Goal: Information Seeking & Learning: Learn about a topic

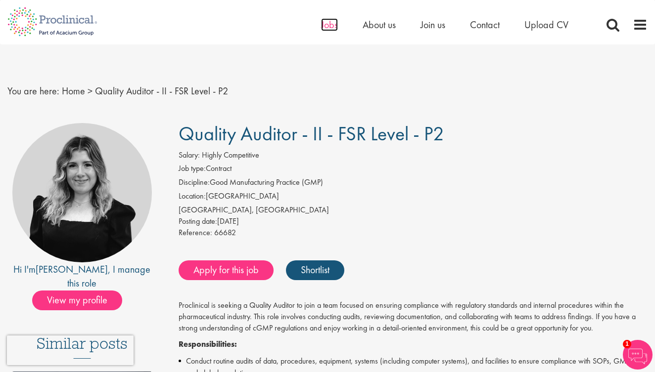
click at [331, 25] on span "Jobs" at bounding box center [329, 24] width 17 height 13
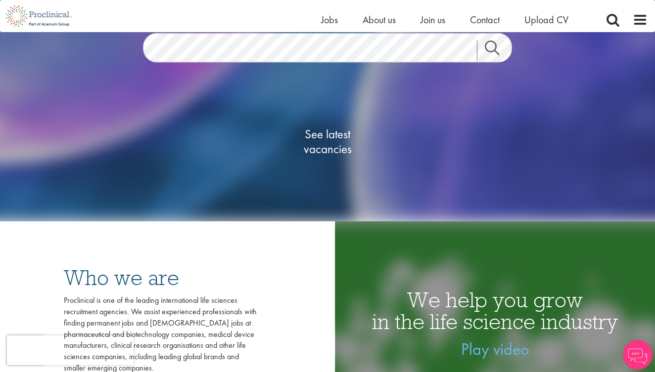
scroll to position [72, 0]
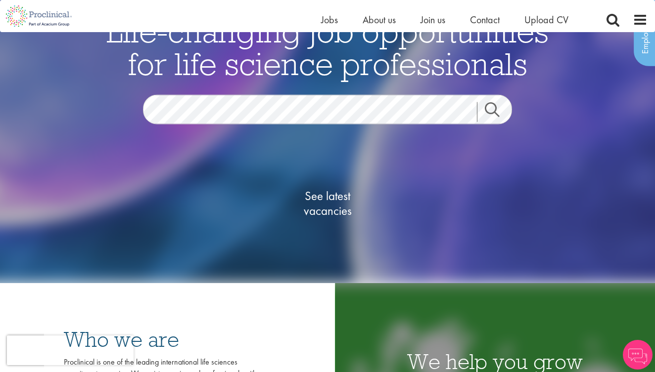
click at [328, 211] on span "See latest vacancies" at bounding box center [327, 204] width 99 height 30
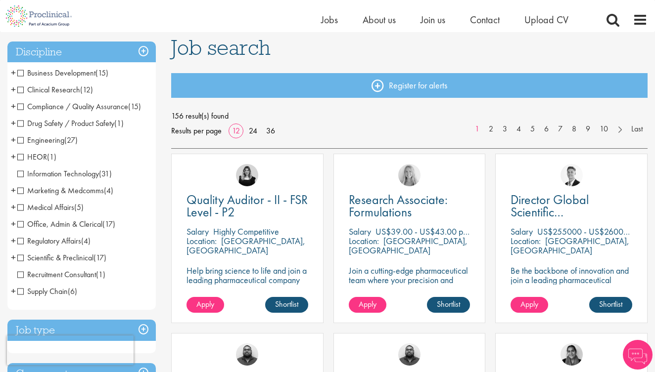
scroll to position [97, 0]
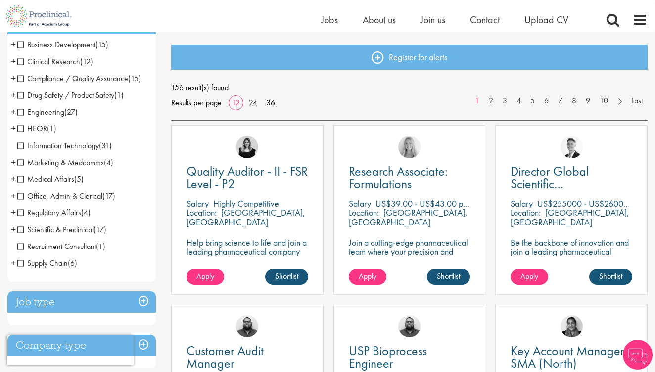
click at [65, 75] on span "Compliance / Quality Assurance" at bounding box center [72, 78] width 111 height 10
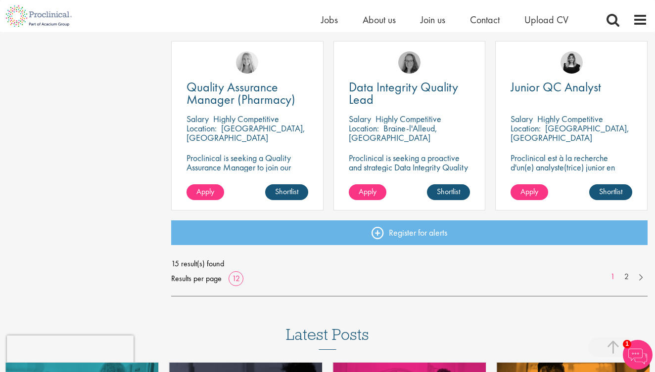
scroll to position [727, 0]
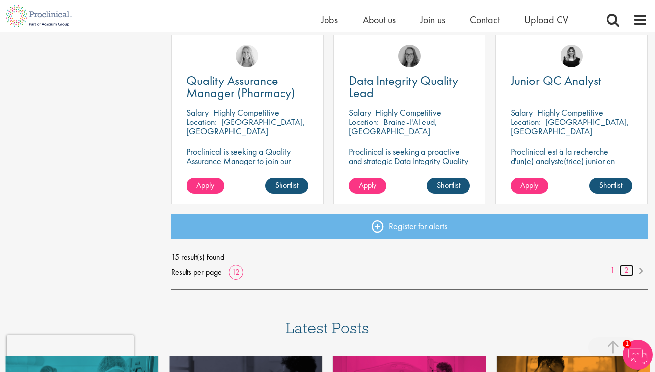
click at [626, 269] on link "2" at bounding box center [626, 270] width 14 height 11
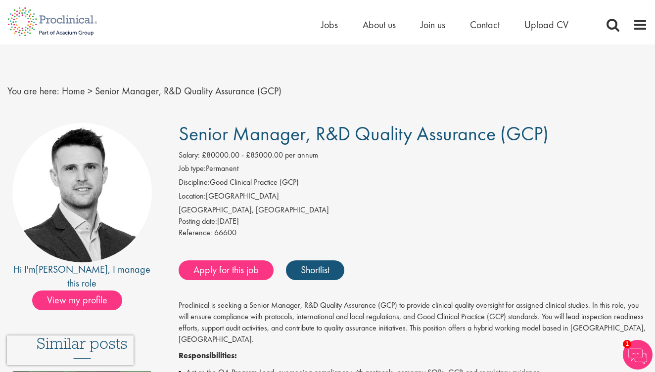
click at [377, 184] on li "Discipline: Good Clinical Practice (GCP)" at bounding box center [413, 184] width 469 height 14
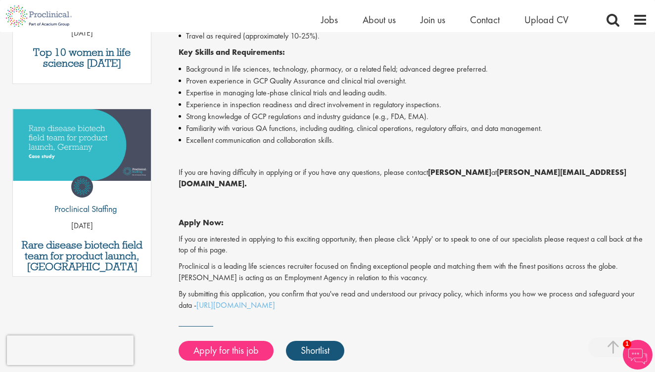
scroll to position [452, 0]
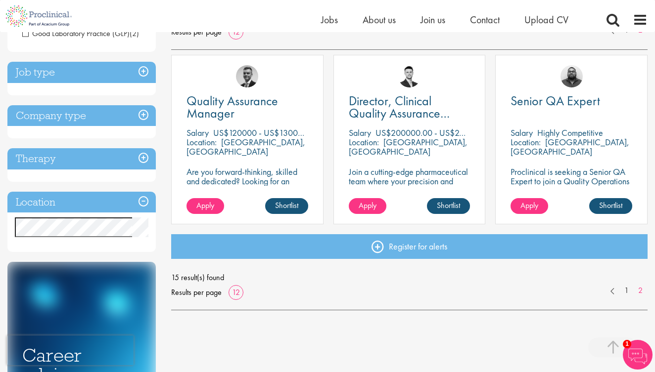
scroll to position [72, 0]
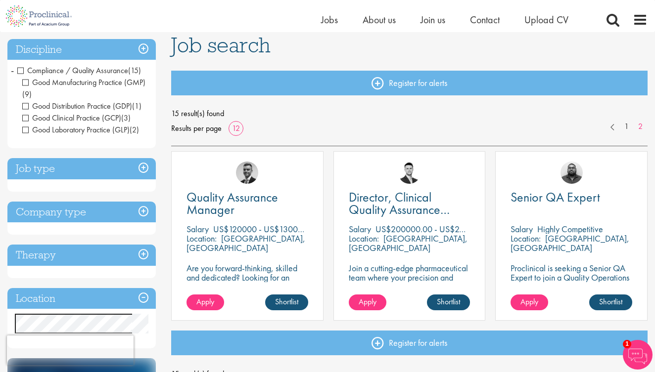
click at [22, 70] on span "Compliance / Quality Assurance" at bounding box center [72, 70] width 111 height 10
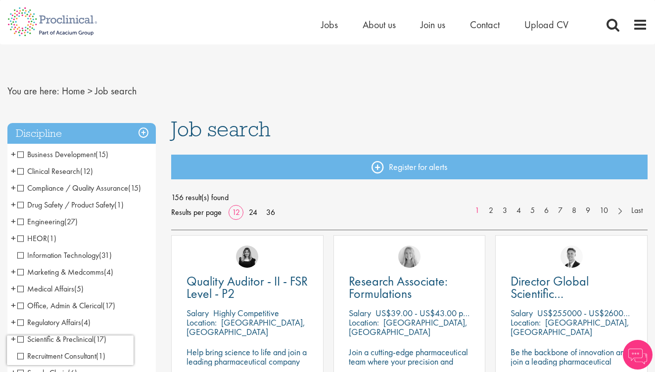
click at [13, 187] on span "+" at bounding box center [13, 188] width 5 height 15
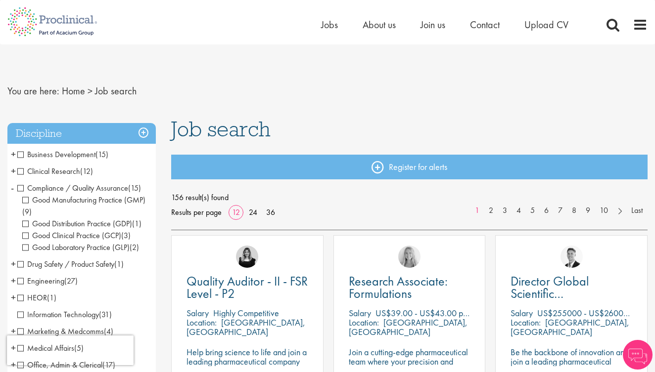
click at [26, 226] on span "Good Distribution Practice (GDP)" at bounding box center [77, 224] width 110 height 10
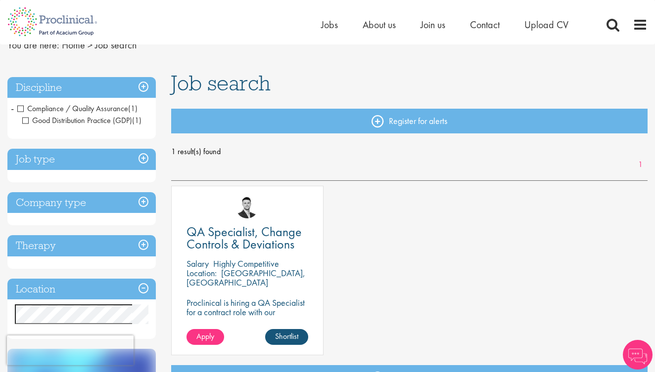
scroll to position [163, 0]
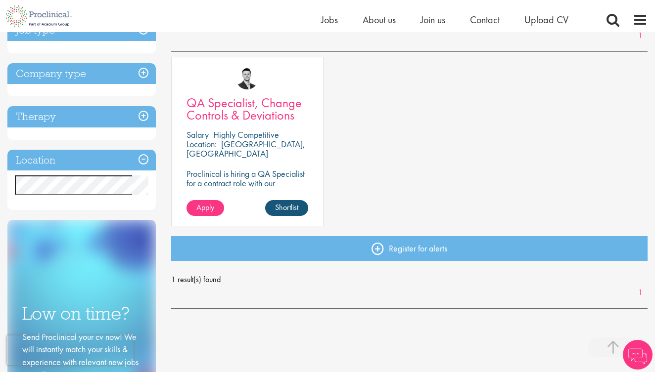
click at [219, 97] on span "QA Specialist, Change Controls & Deviations" at bounding box center [243, 108] width 115 height 29
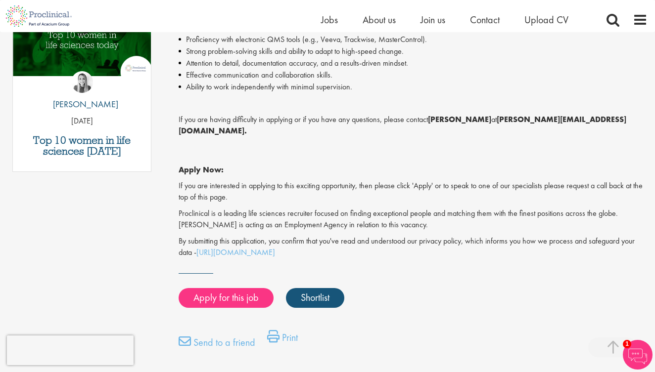
scroll to position [549, 0]
